Goal: Find specific page/section: Find specific page/section

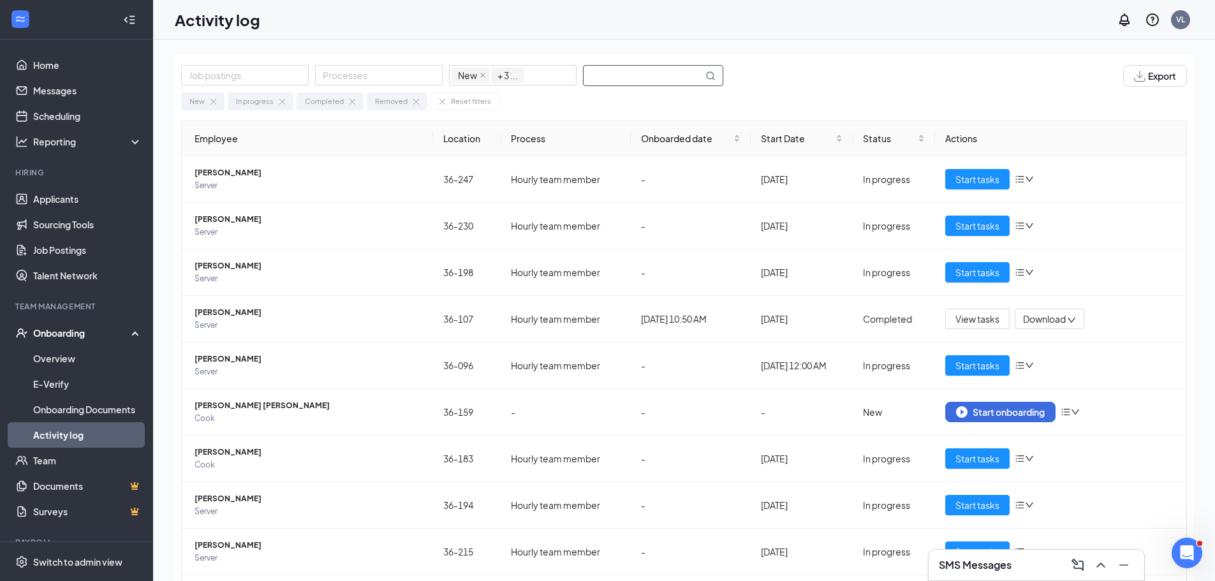
click at [668, 76] on input "text" at bounding box center [643, 76] width 119 height 20
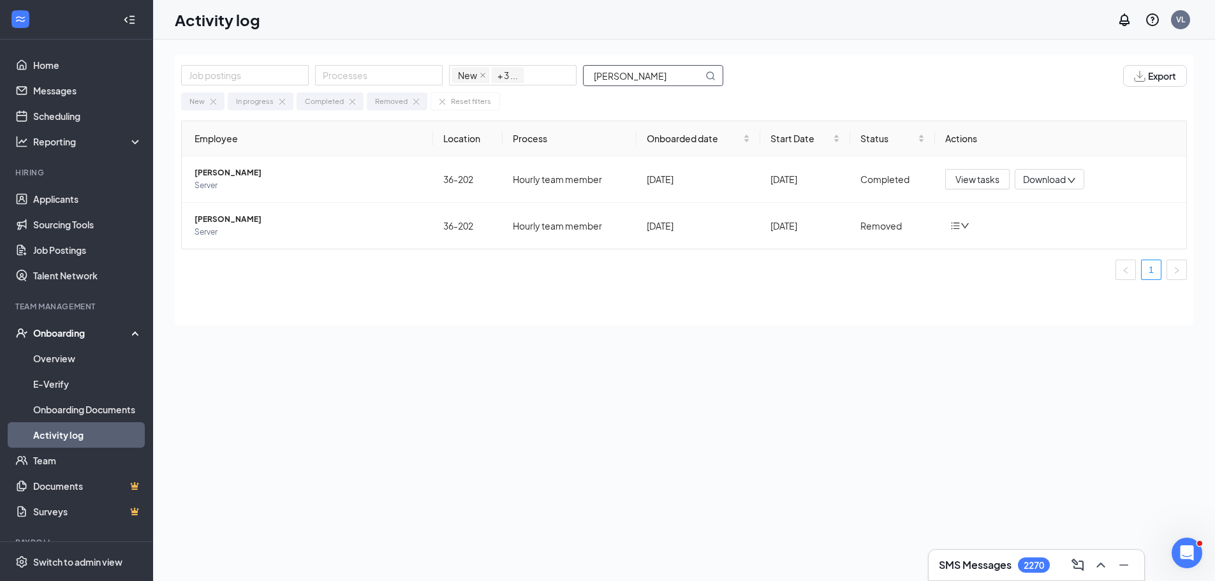
type input "[PERSON_NAME]"
click at [252, 168] on span "[PERSON_NAME]" at bounding box center [309, 172] width 228 height 13
